Goal: Obtain resource: Download file/media

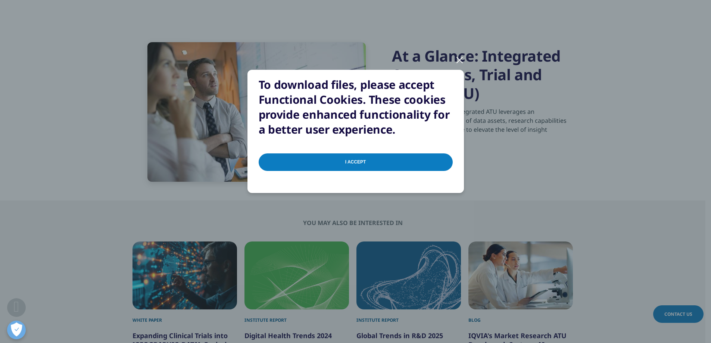
click at [357, 162] on input "I Accept" at bounding box center [356, 162] width 194 height 18
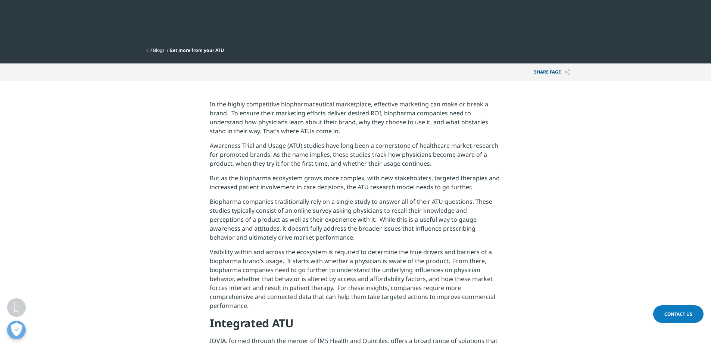
scroll to position [187, 0]
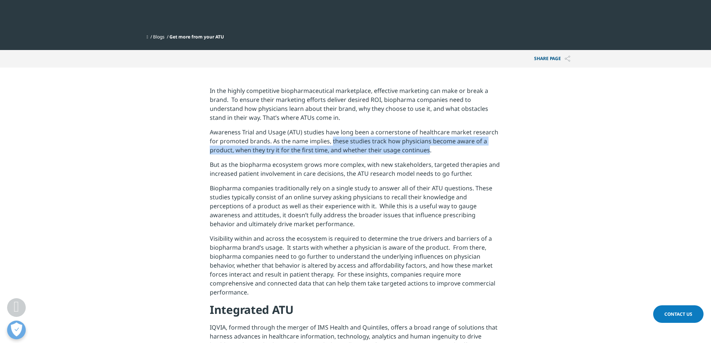
drag, startPoint x: 332, startPoint y: 140, endPoint x: 426, endPoint y: 149, distance: 94.5
click at [426, 149] on p "Awareness Trial and Usage (ATU) studies have long been a cornerstone of healthc…" at bounding box center [355, 144] width 291 height 32
copy p "these studies track how physicians become aware of a product, when they try it …"
